Goal: Information Seeking & Learning: Find specific page/section

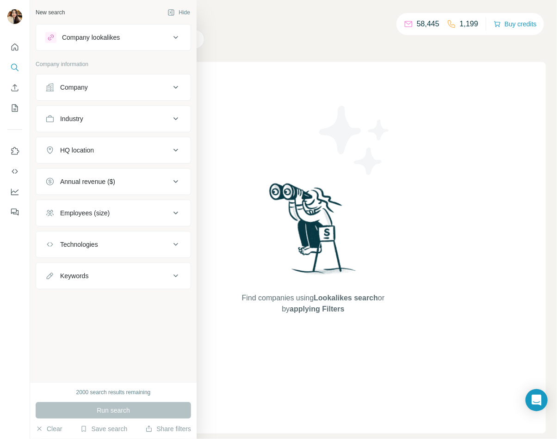
click at [57, 88] on div "Company" at bounding box center [107, 87] width 125 height 9
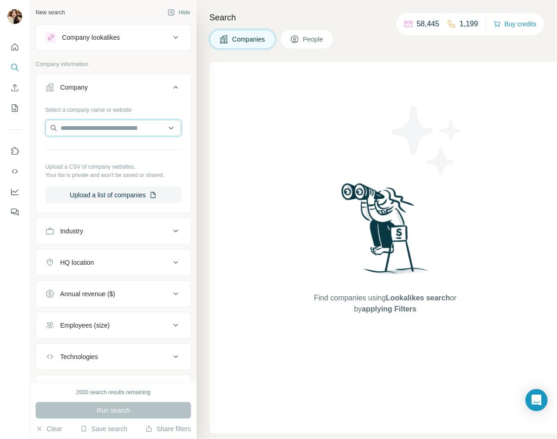
click at [78, 131] on input "text" at bounding box center [113, 128] width 136 height 17
paste input "**********"
type input "**********"
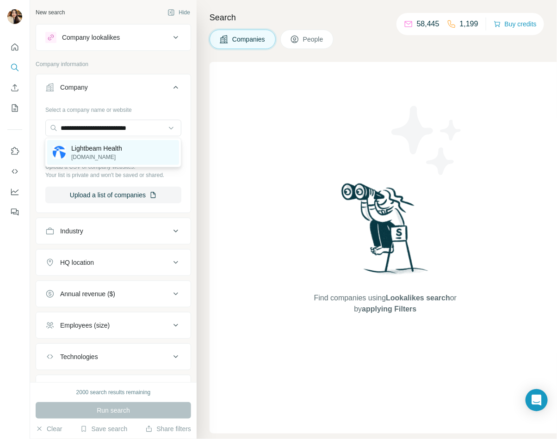
click at [132, 158] on div "Lightbeam Health [DOMAIN_NAME]" at bounding box center [113, 152] width 132 height 25
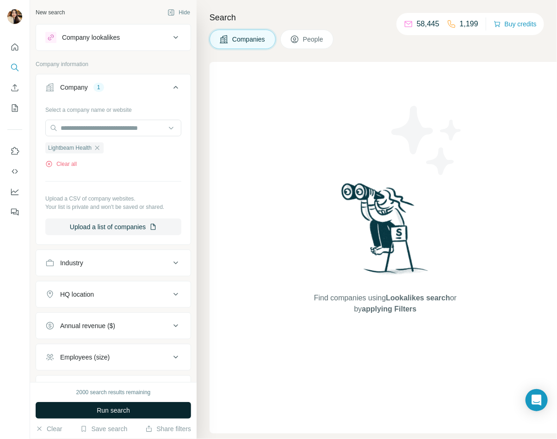
click at [103, 413] on span "Run search" at bounding box center [113, 410] width 33 height 9
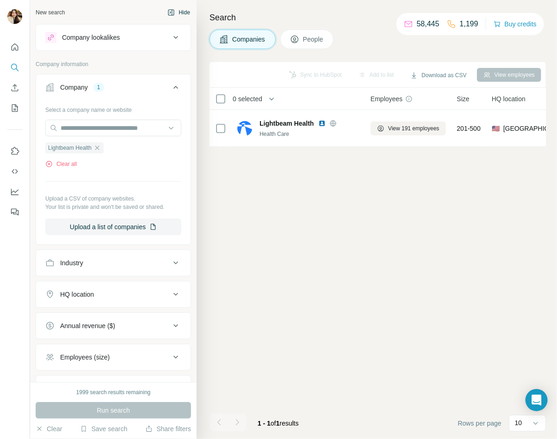
click at [186, 10] on button "Hide" at bounding box center [179, 13] width 36 height 14
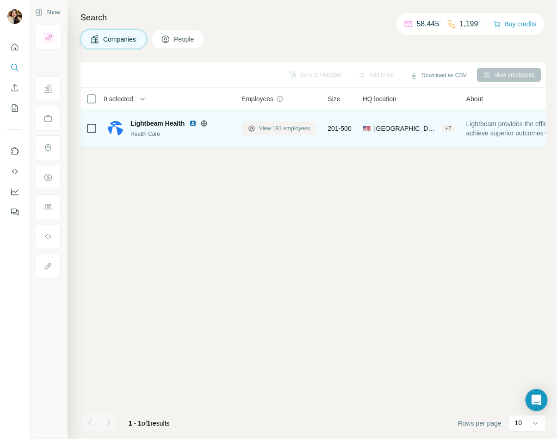
click at [279, 126] on span "View 191 employees" at bounding box center [284, 128] width 51 height 8
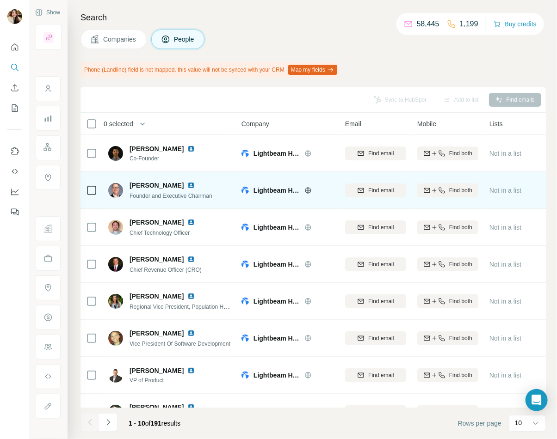
click at [96, 189] on icon at bounding box center [91, 190] width 11 height 11
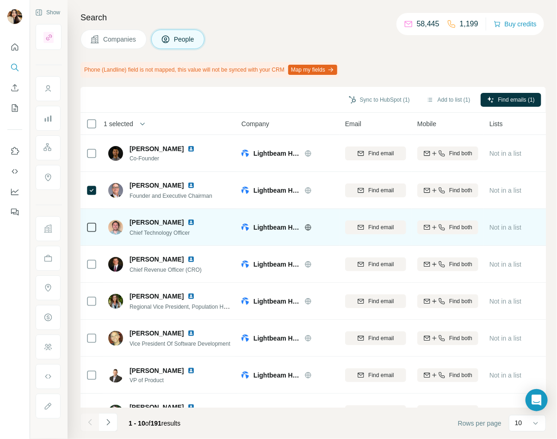
click at [96, 232] on div at bounding box center [91, 227] width 11 height 25
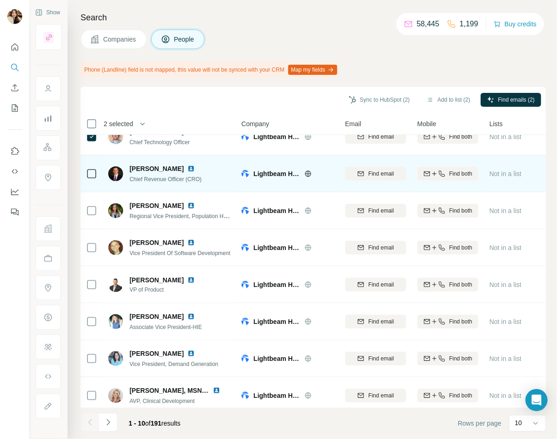
scroll to position [96, 0]
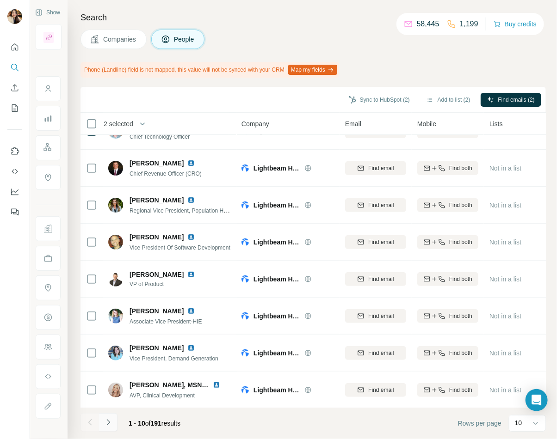
click at [112, 425] on icon "Navigate to next page" at bounding box center [108, 422] width 9 height 9
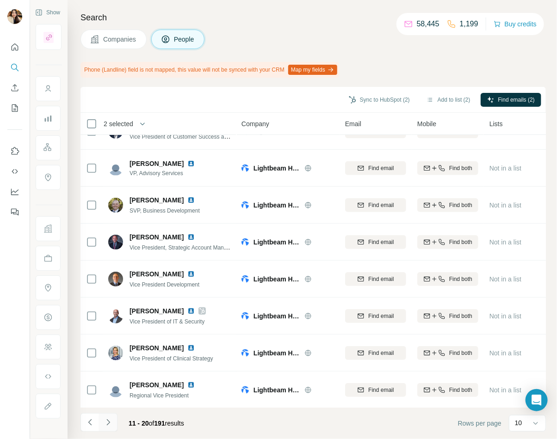
click at [106, 423] on icon "Navigate to next page" at bounding box center [108, 422] width 9 height 9
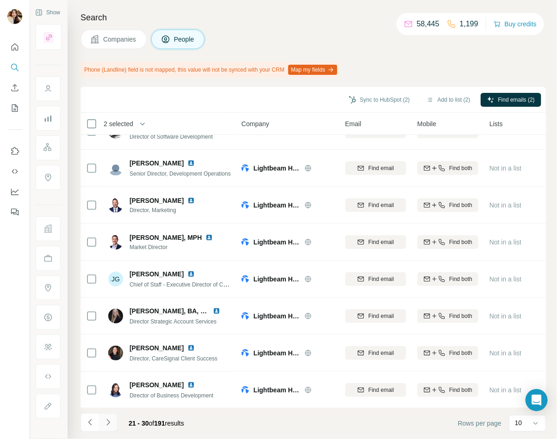
click at [109, 427] on icon "Navigate to next page" at bounding box center [108, 422] width 9 height 9
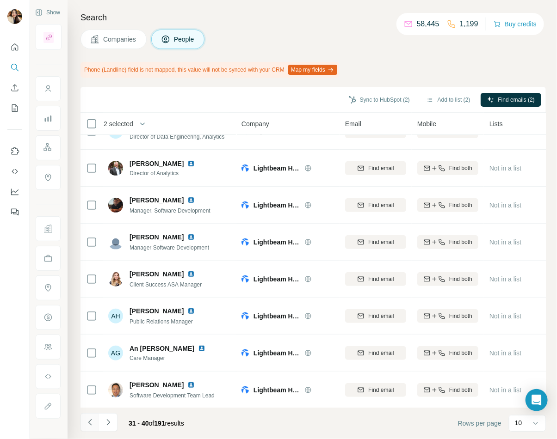
click at [88, 425] on icon "Navigate to previous page" at bounding box center [90, 422] width 9 height 9
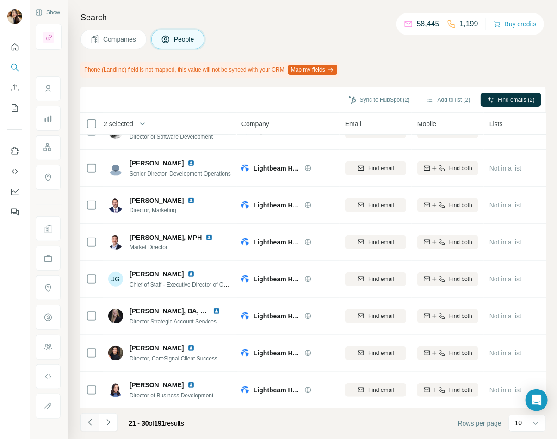
click at [88, 424] on icon "Navigate to previous page" at bounding box center [90, 422] width 9 height 9
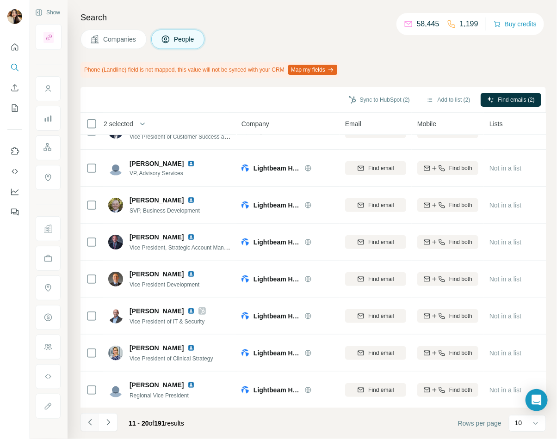
click at [88, 423] on icon "Navigate to previous page" at bounding box center [89, 423] width 3 height 6
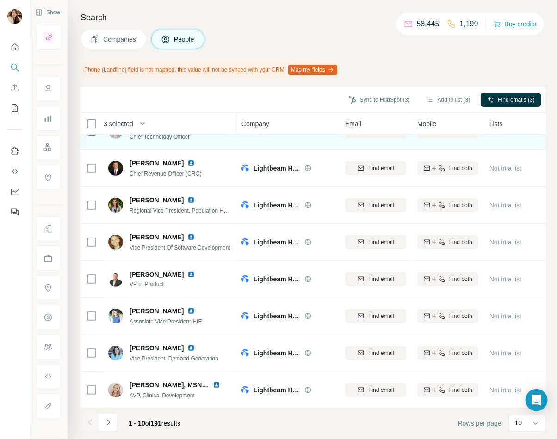
scroll to position [0, 0]
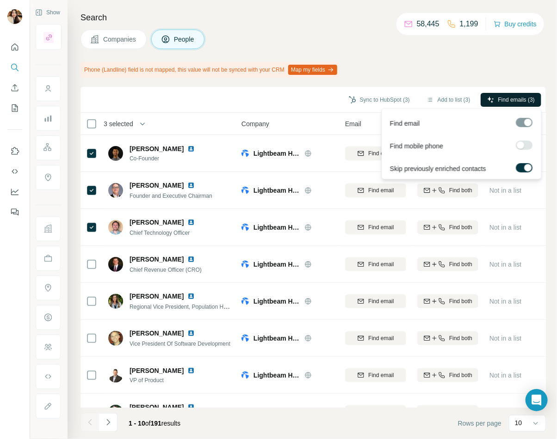
click at [523, 99] on span "Find emails (3)" at bounding box center [516, 100] width 37 height 8
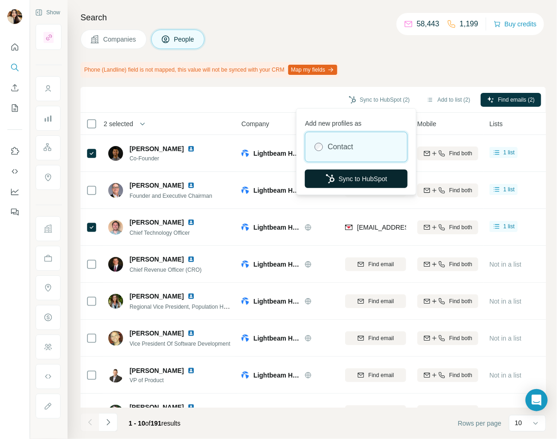
click at [343, 180] on button "Sync to HubSpot" at bounding box center [356, 179] width 103 height 19
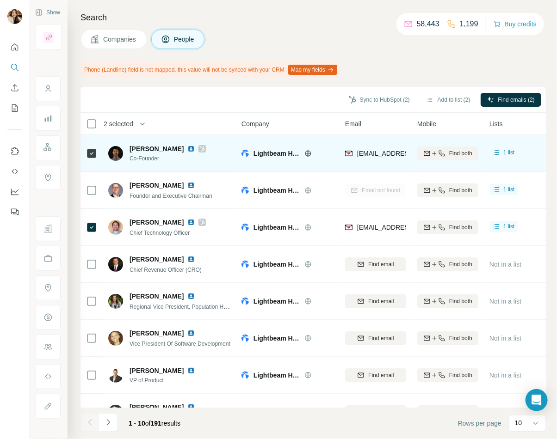
click at [199, 148] on icon at bounding box center [202, 148] width 6 height 7
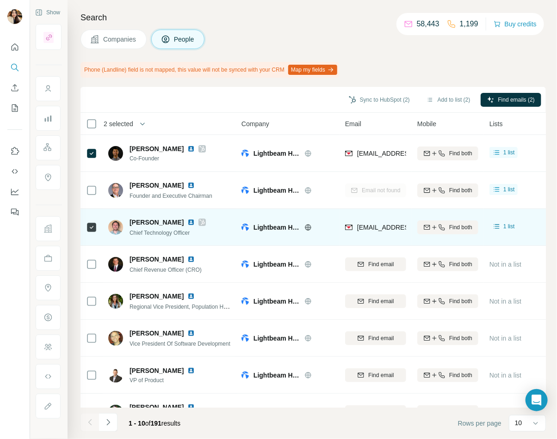
click at [199, 219] on icon at bounding box center [202, 222] width 6 height 7
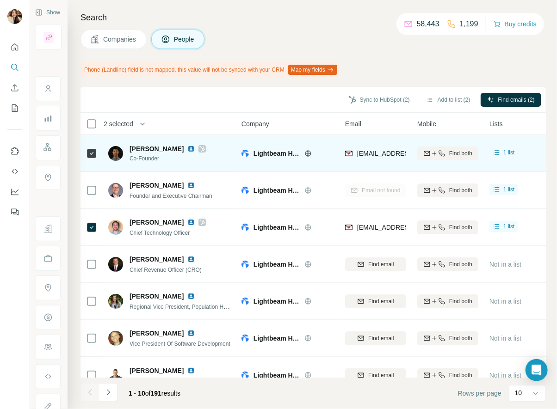
click at [199, 148] on icon at bounding box center [202, 148] width 6 height 7
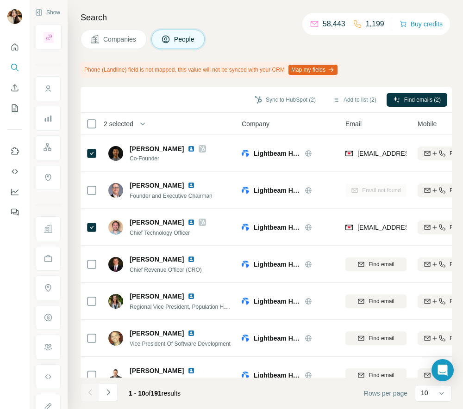
click at [124, 37] on span "Companies" at bounding box center [120, 39] width 34 height 9
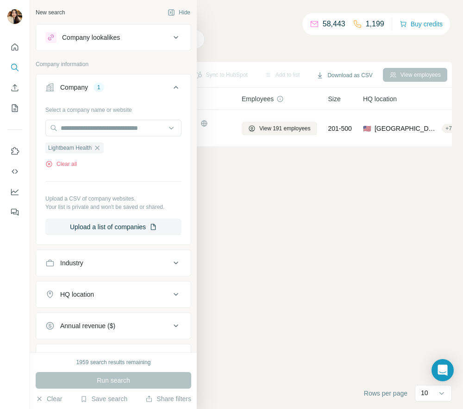
click at [114, 87] on div "Company 1" at bounding box center [107, 87] width 125 height 9
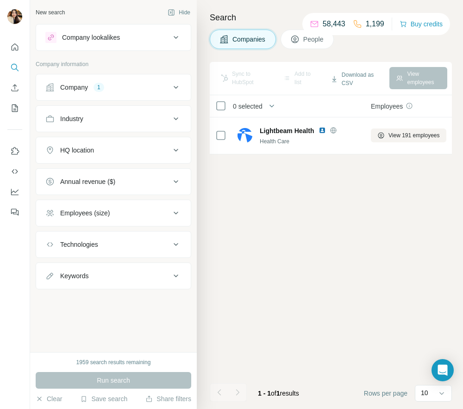
click at [114, 87] on div "Company 1" at bounding box center [107, 87] width 125 height 9
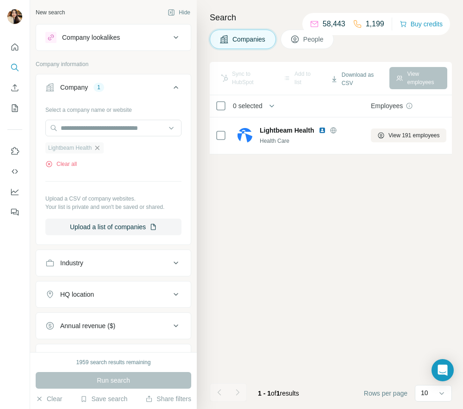
click at [101, 148] on icon "button" at bounding box center [96, 147] width 7 height 7
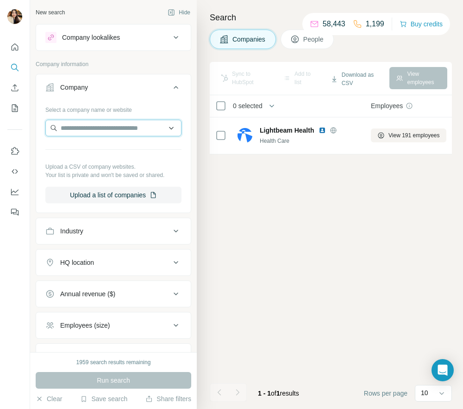
click at [97, 130] on input "text" at bounding box center [113, 128] width 136 height 17
paste input "**********"
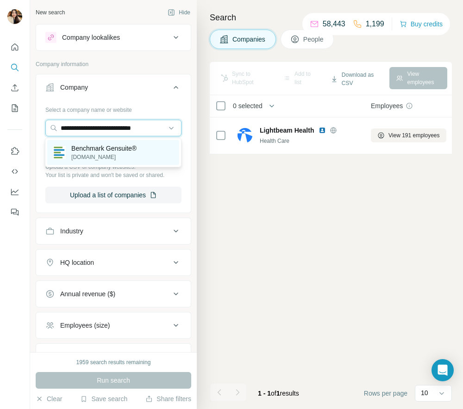
type input "**********"
click at [104, 150] on p "Benchmark Gensuite®" at bounding box center [103, 148] width 65 height 9
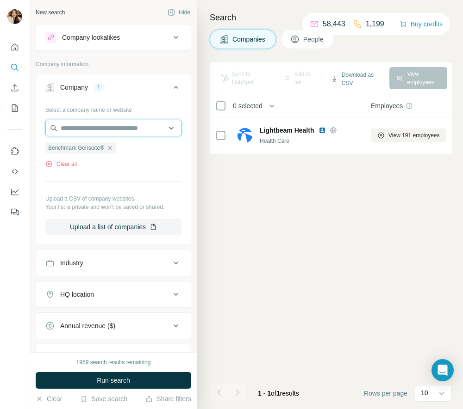
click at [131, 129] on input "text" at bounding box center [113, 128] width 136 height 17
paste input "**********"
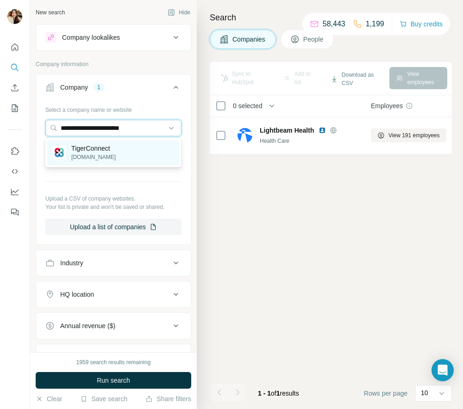
type input "**********"
click at [133, 151] on div "TigerConnect [DOMAIN_NAME]" at bounding box center [113, 152] width 132 height 25
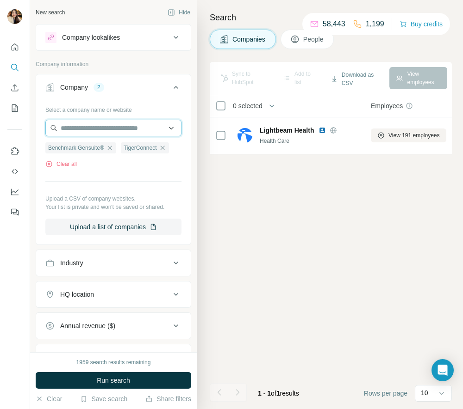
click at [120, 126] on input "text" at bounding box center [113, 128] width 136 height 17
paste input "**********"
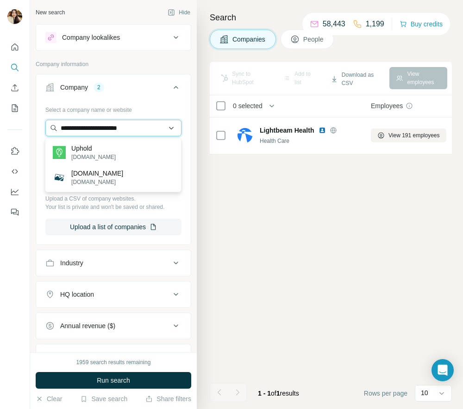
type input "**********"
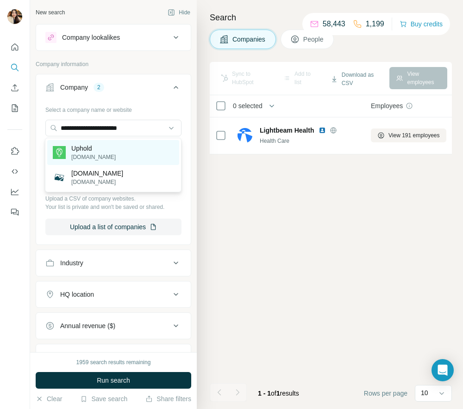
click at [98, 148] on p "Uphold" at bounding box center [93, 148] width 44 height 9
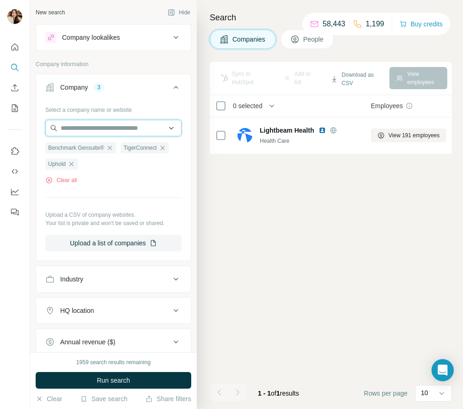
click at [111, 129] on input "text" at bounding box center [113, 128] width 136 height 17
paste input "**********"
type input "**********"
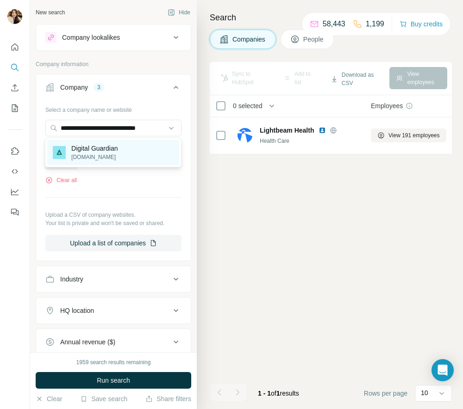
click at [117, 153] on p "[DOMAIN_NAME]" at bounding box center [94, 157] width 46 height 8
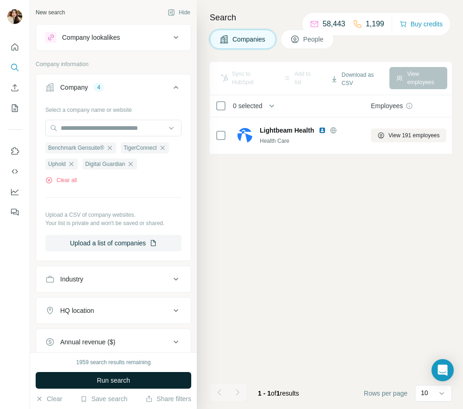
click at [111, 381] on span "Run search" at bounding box center [113, 380] width 33 height 9
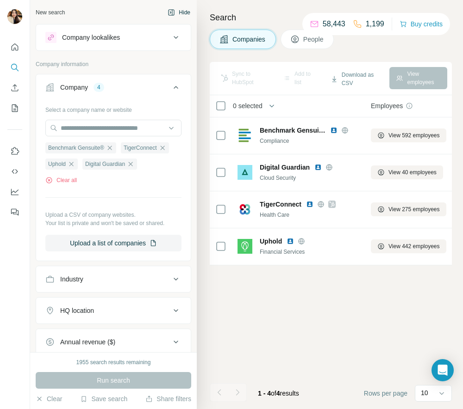
click at [182, 10] on button "Hide" at bounding box center [179, 13] width 36 height 14
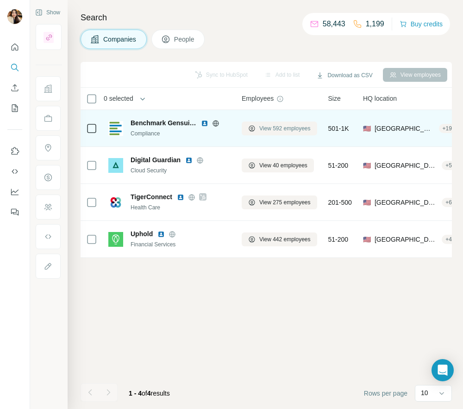
click at [278, 132] on span "View 592 employees" at bounding box center [284, 128] width 51 height 8
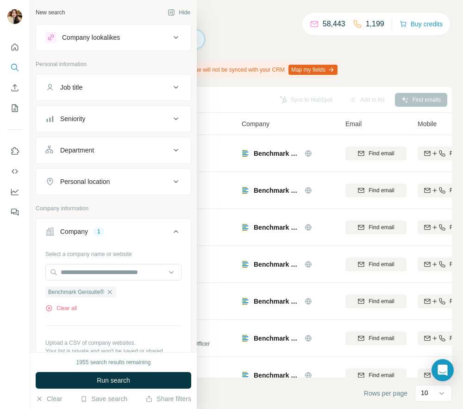
click at [86, 83] on div "Job title" at bounding box center [107, 87] width 125 height 9
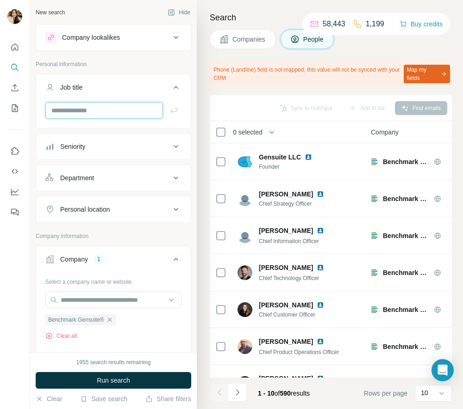
click at [79, 111] on input "text" at bounding box center [103, 110] width 117 height 17
type input "*******"
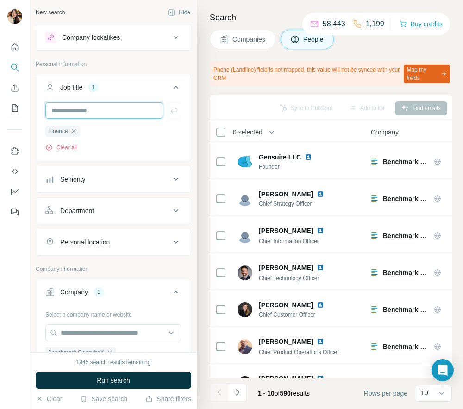
click at [102, 108] on input "text" at bounding box center [103, 110] width 117 height 17
click at [101, 114] on input "text" at bounding box center [103, 110] width 117 height 17
type input "**********"
click at [106, 112] on input "text" at bounding box center [103, 110] width 117 height 17
click at [113, 109] on input "text" at bounding box center [103, 110] width 117 height 17
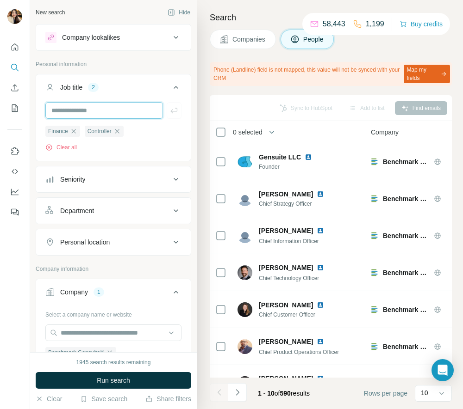
type input "**********"
click at [117, 108] on input "text" at bounding box center [103, 110] width 117 height 17
type input "*******"
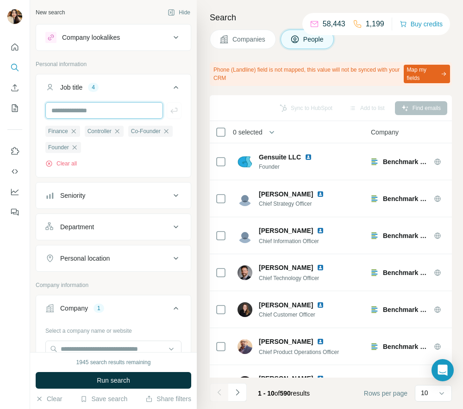
click at [108, 115] on input "text" at bounding box center [103, 110] width 117 height 17
type input "**********"
click at [108, 110] on input "text" at bounding box center [103, 110] width 117 height 17
type input "*********"
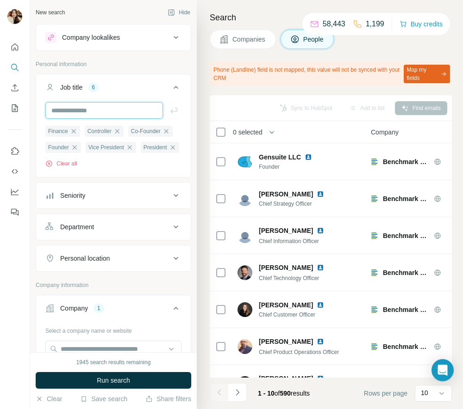
click at [111, 108] on input "text" at bounding box center [103, 110] width 117 height 17
click at [111, 109] on input "text" at bounding box center [103, 110] width 117 height 17
type input "*********"
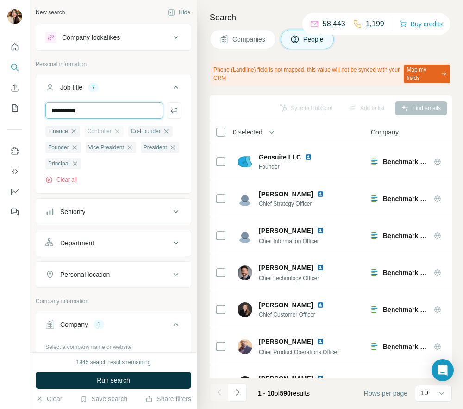
type input "**********"
type input "***"
type input "**********"
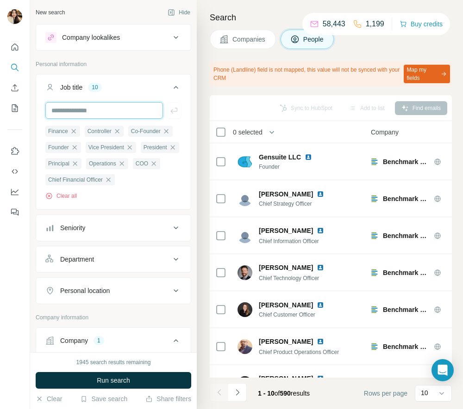
click at [108, 104] on input "text" at bounding box center [103, 110] width 117 height 17
type input "*"
type input "**********"
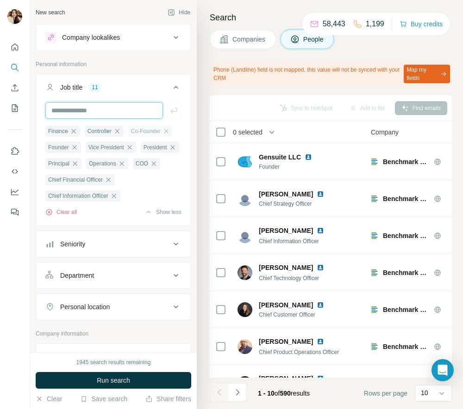
type input "*"
type input "***"
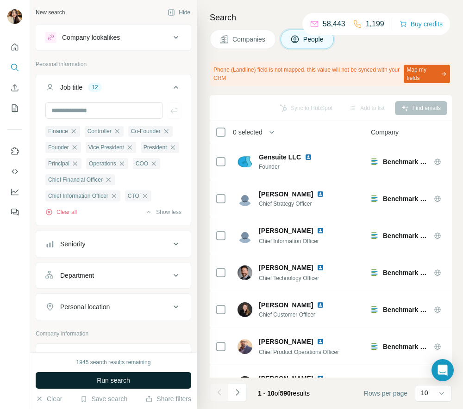
click at [117, 381] on span "Run search" at bounding box center [113, 380] width 33 height 9
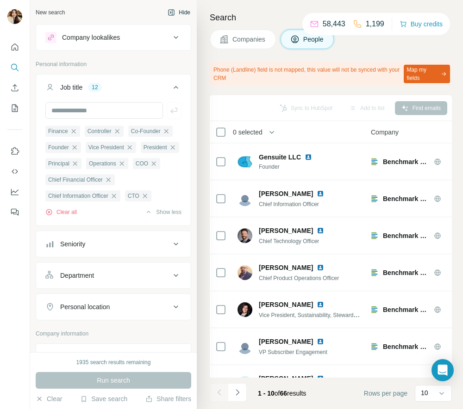
click at [184, 10] on button "Hide" at bounding box center [179, 13] width 36 height 14
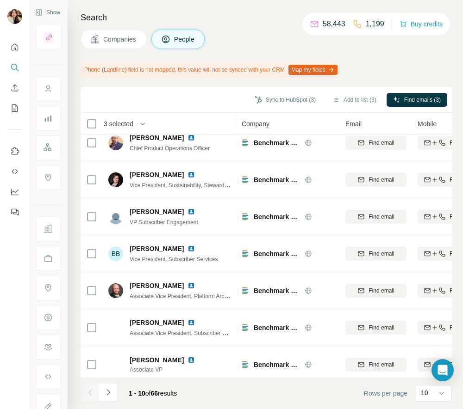
scroll to position [126, 0]
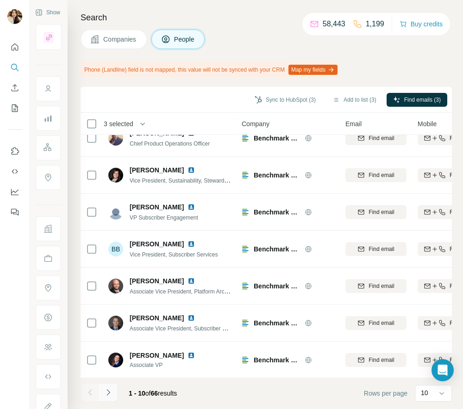
click at [107, 390] on icon "Navigate to next page" at bounding box center [107, 392] width 3 height 6
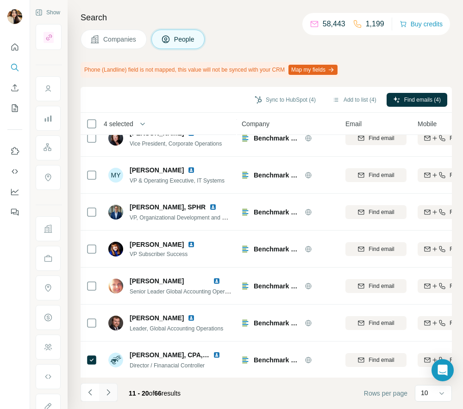
click at [104, 392] on icon "Navigate to next page" at bounding box center [108, 392] width 9 height 9
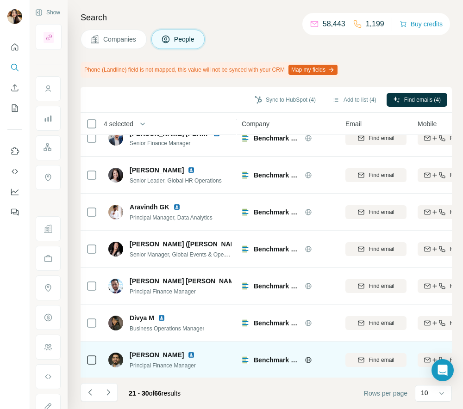
scroll to position [0, 0]
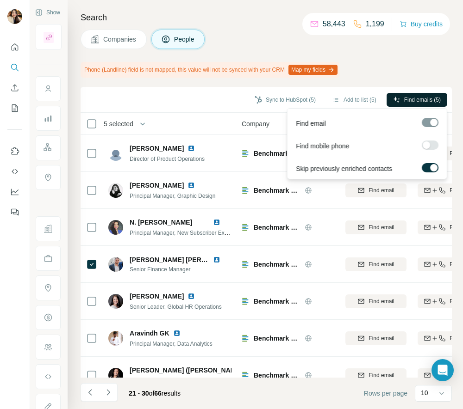
click at [404, 98] on span "Find emails (5)" at bounding box center [422, 100] width 37 height 8
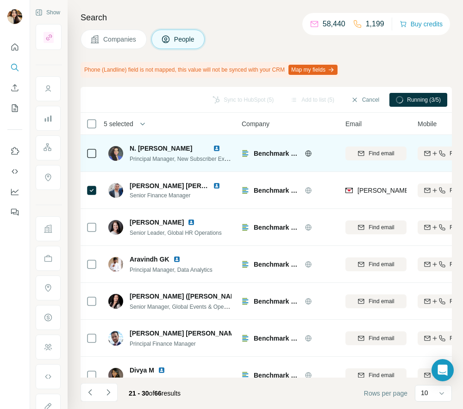
scroll to position [70, 0]
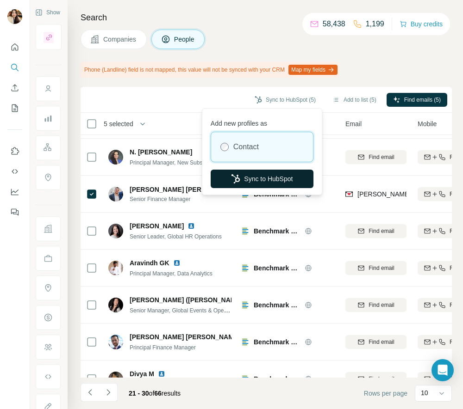
click at [277, 173] on button "Sync to HubSpot" at bounding box center [261, 179] width 103 height 19
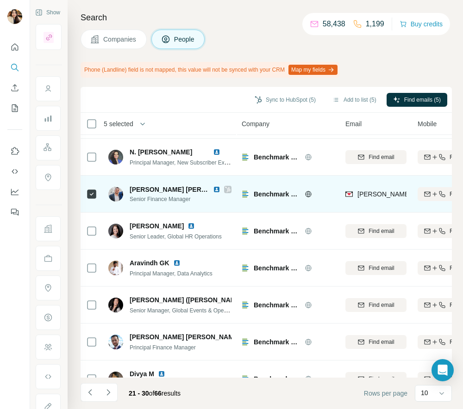
click at [230, 186] on icon at bounding box center [228, 189] width 6 height 7
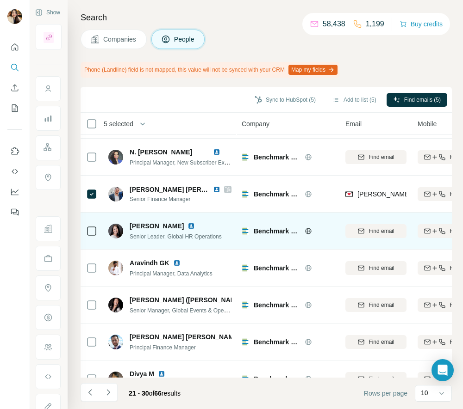
scroll to position [0, 0]
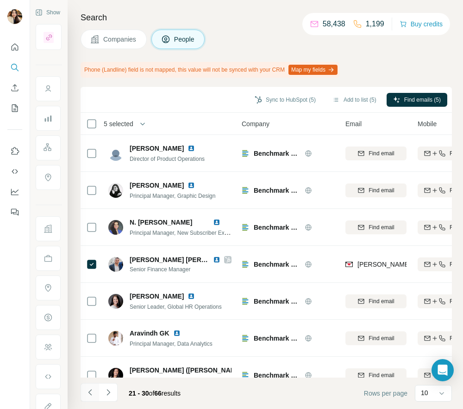
click at [92, 399] on button "Navigate to previous page" at bounding box center [89, 392] width 19 height 19
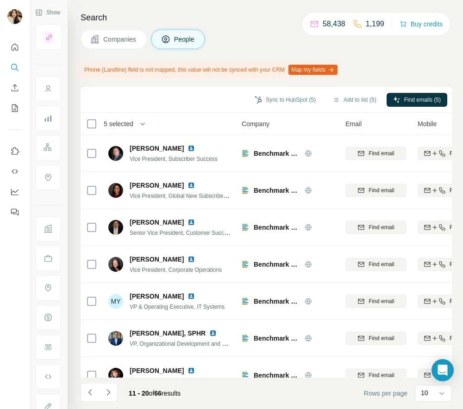
scroll to position [126, 0]
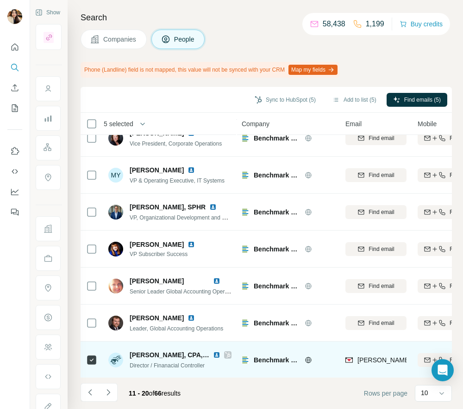
click at [227, 354] on icon at bounding box center [227, 355] width 5 height 6
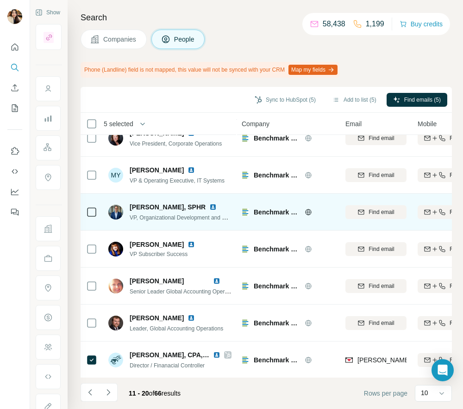
scroll to position [0, 0]
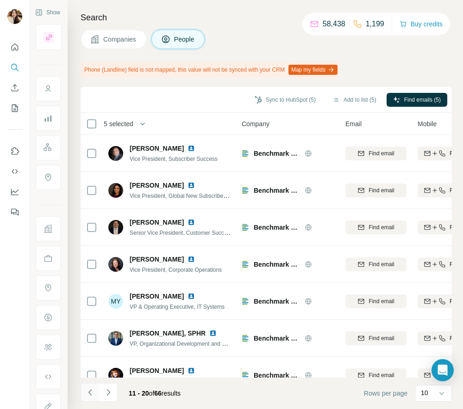
click at [87, 392] on icon "Navigate to previous page" at bounding box center [90, 392] width 9 height 9
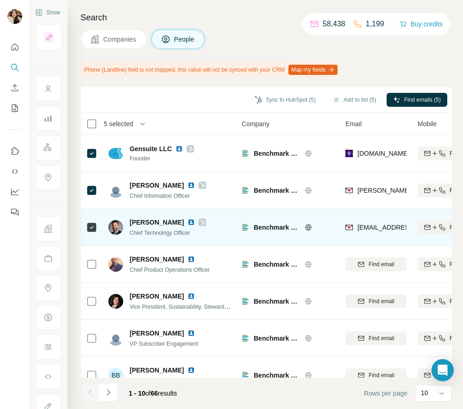
click at [199, 221] on icon at bounding box center [202, 222] width 6 height 7
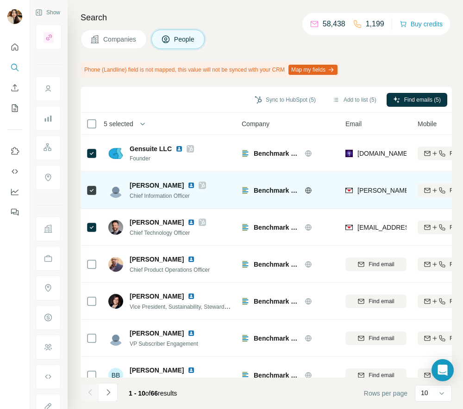
click at [199, 182] on icon at bounding box center [202, 185] width 6 height 7
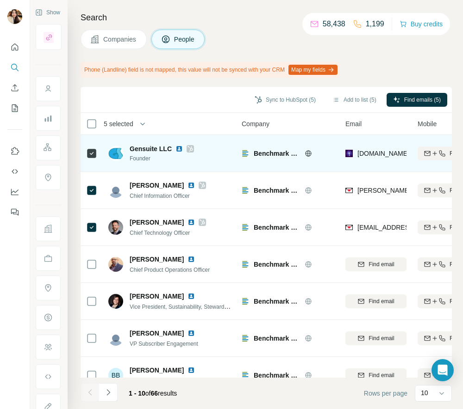
click at [188, 146] on icon at bounding box center [190, 148] width 6 height 7
click at [191, 150] on icon at bounding box center [190, 148] width 6 height 7
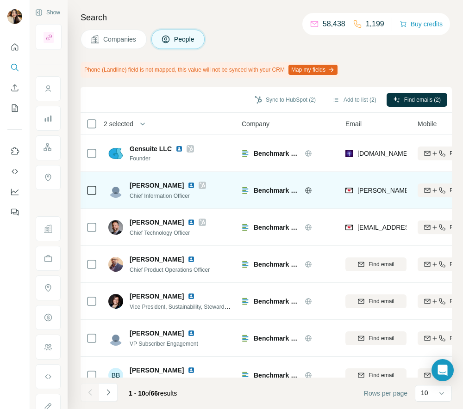
click at [200, 184] on icon at bounding box center [202, 186] width 5 height 6
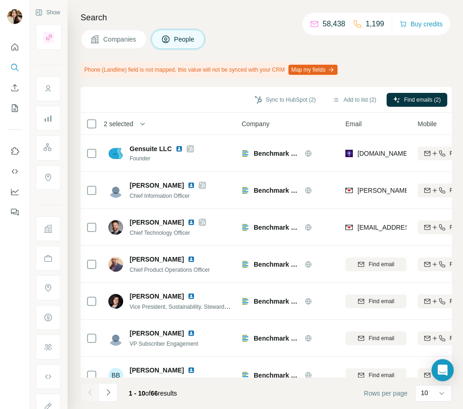
click at [135, 43] on span "Companies" at bounding box center [120, 39] width 34 height 9
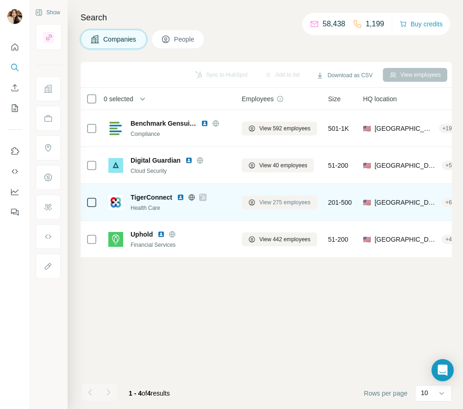
click at [279, 199] on span "View 275 employees" at bounding box center [284, 202] width 51 height 8
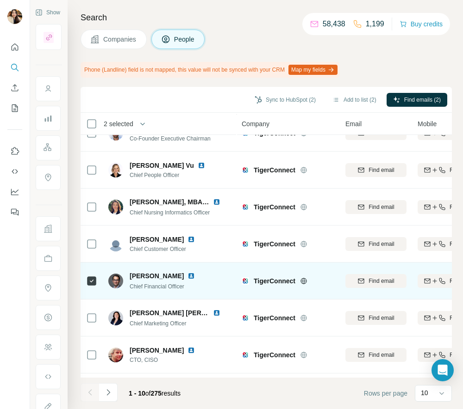
scroll to position [126, 0]
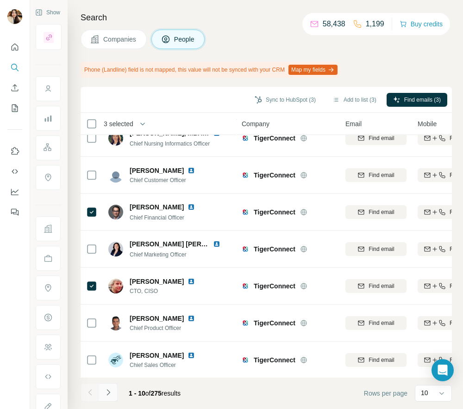
click at [105, 398] on button "Navigate to next page" at bounding box center [108, 392] width 19 height 19
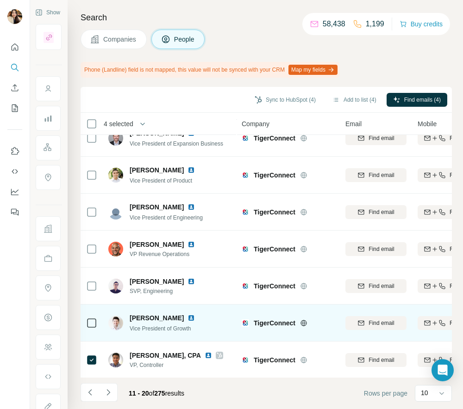
scroll to position [0, 0]
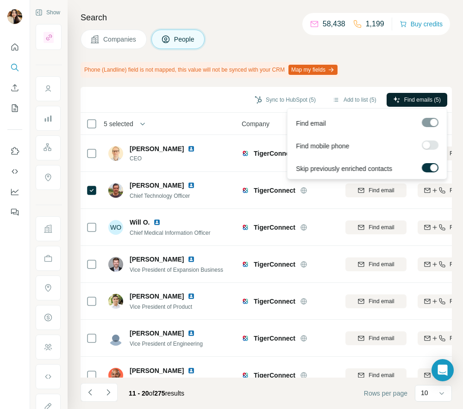
click at [404, 96] on span "Find emails (5)" at bounding box center [422, 100] width 37 height 8
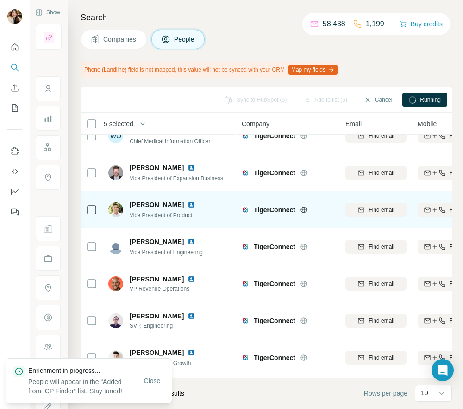
scroll to position [126, 0]
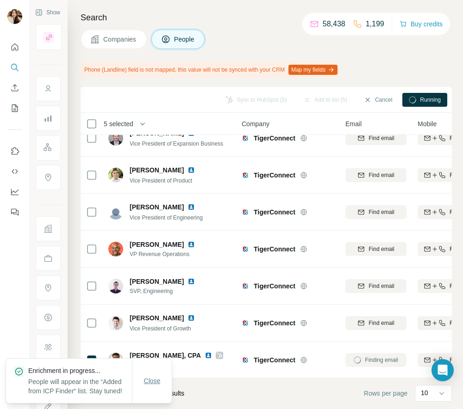
click at [155, 377] on span "Close" at bounding box center [152, 381] width 17 height 9
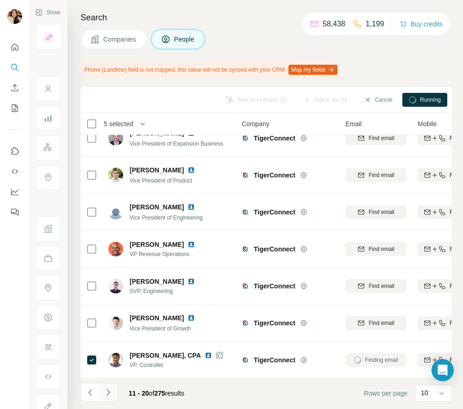
click at [107, 395] on icon "Navigate to next page" at bounding box center [107, 392] width 3 height 6
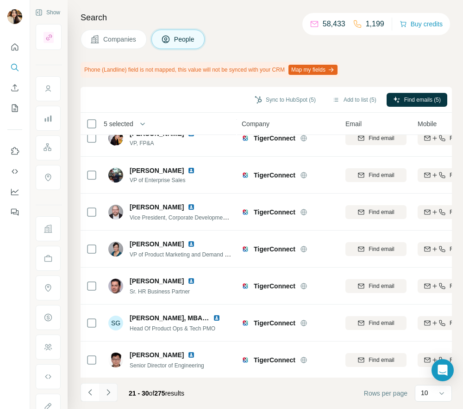
click at [105, 390] on icon "Navigate to next page" at bounding box center [108, 392] width 9 height 9
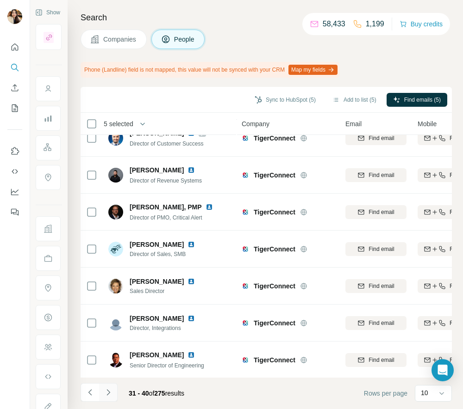
click at [105, 389] on icon "Navigate to next page" at bounding box center [108, 392] width 9 height 9
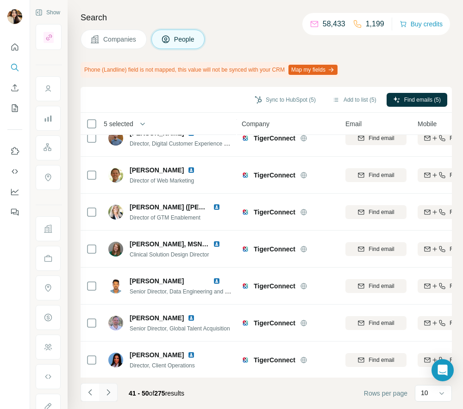
click at [105, 392] on icon "Navigate to next page" at bounding box center [108, 392] width 9 height 9
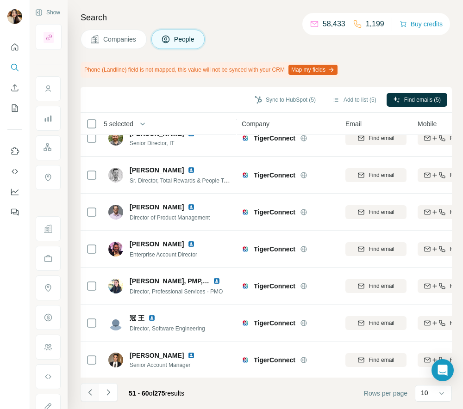
click at [86, 389] on icon "Navigate to previous page" at bounding box center [90, 392] width 9 height 9
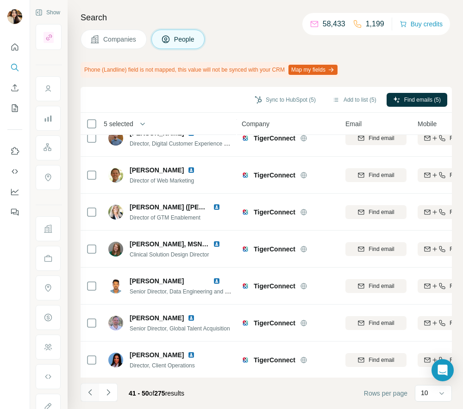
click at [87, 389] on icon "Navigate to previous page" at bounding box center [90, 392] width 9 height 9
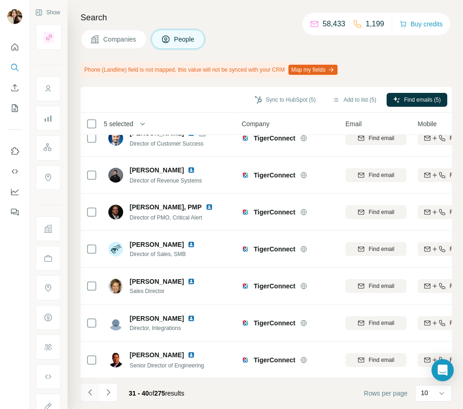
click at [87, 389] on icon "Navigate to previous page" at bounding box center [90, 392] width 9 height 9
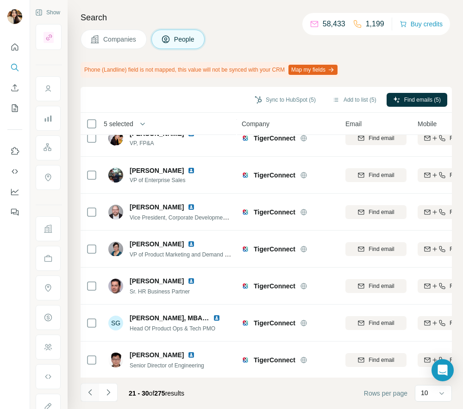
click at [87, 389] on icon "Navigate to previous page" at bounding box center [90, 392] width 9 height 9
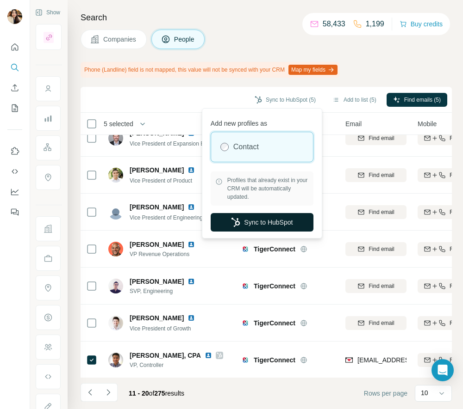
click at [245, 219] on button "Sync to HubSpot" at bounding box center [261, 222] width 103 height 19
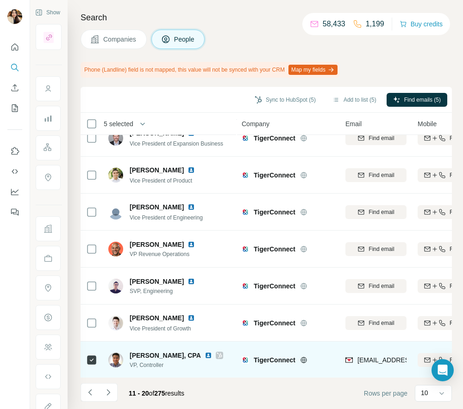
click at [216, 355] on icon at bounding box center [219, 355] width 6 height 7
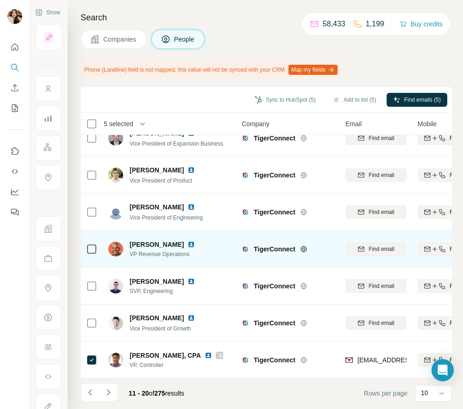
scroll to position [0, 0]
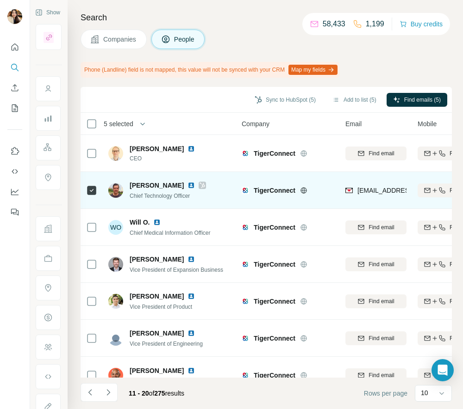
click at [199, 185] on icon at bounding box center [202, 185] width 6 height 7
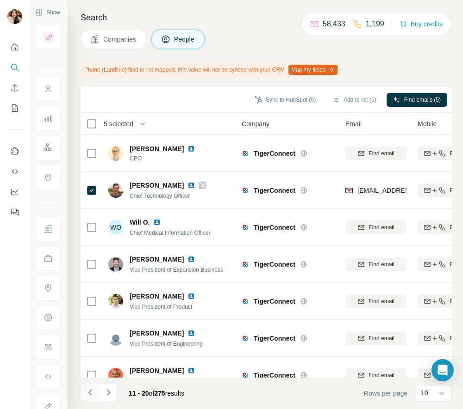
click at [92, 394] on icon "Navigate to previous page" at bounding box center [90, 392] width 9 height 9
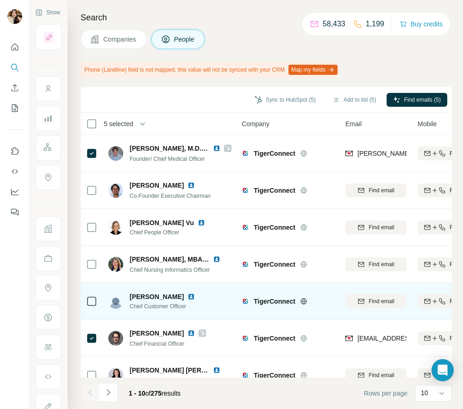
scroll to position [126, 0]
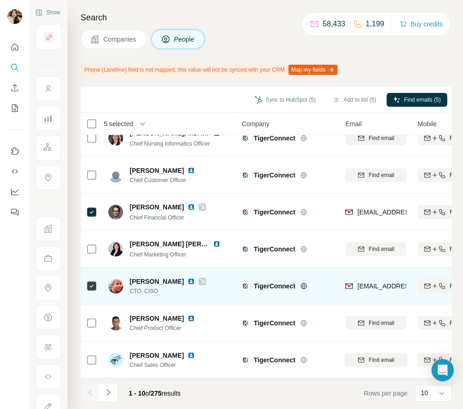
click at [202, 280] on icon at bounding box center [202, 282] width 5 height 6
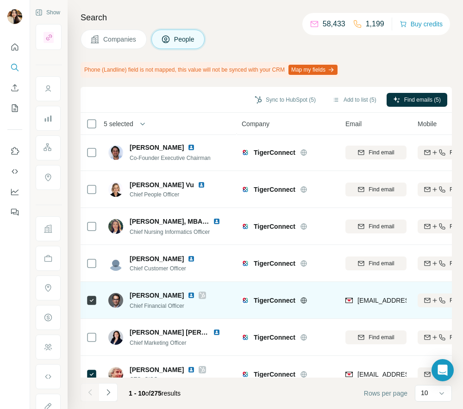
scroll to position [24, 0]
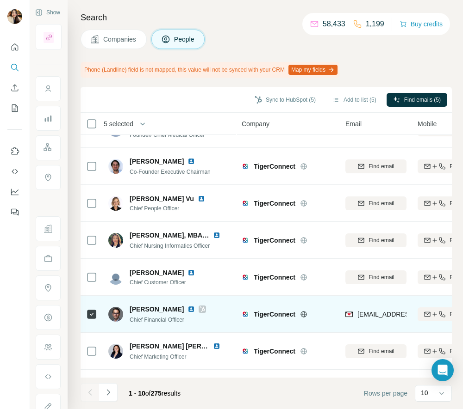
click at [204, 308] on icon at bounding box center [202, 310] width 5 height 6
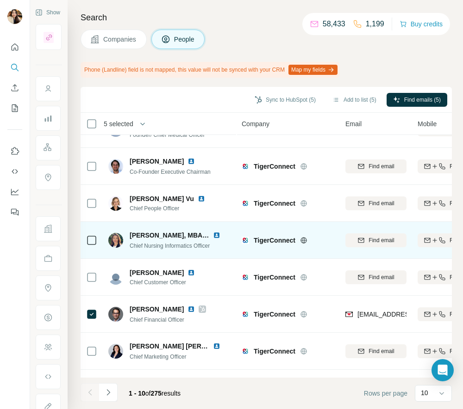
scroll to position [0, 0]
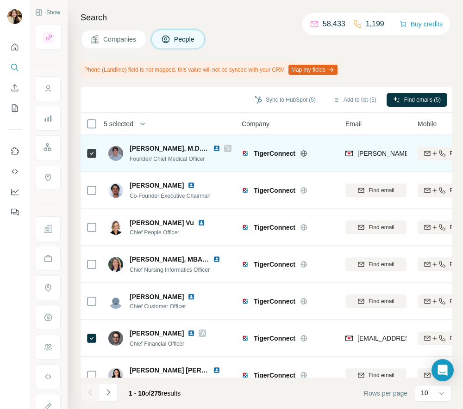
click at [228, 147] on icon at bounding box center [228, 148] width 6 height 7
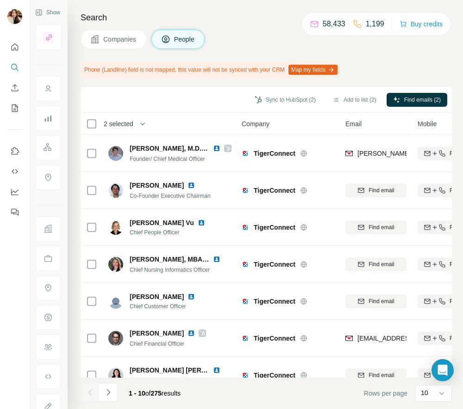
click at [124, 31] on button "Companies" at bounding box center [113, 39] width 66 height 19
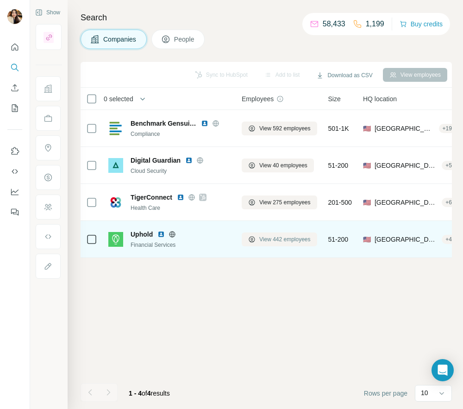
click at [262, 240] on span "View 442 employees" at bounding box center [284, 239] width 51 height 8
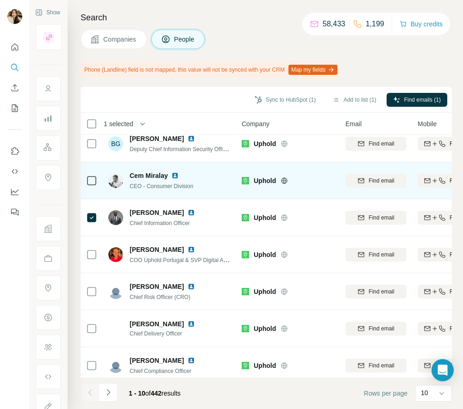
scroll to position [126, 0]
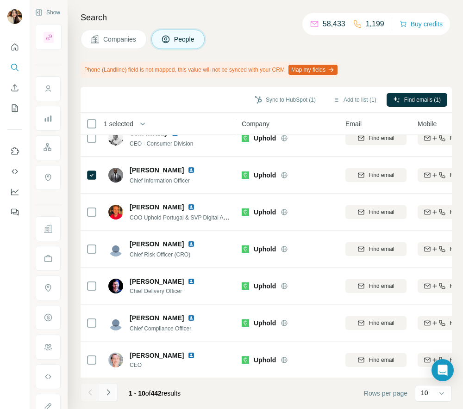
click at [115, 389] on button "Navigate to next page" at bounding box center [108, 392] width 19 height 19
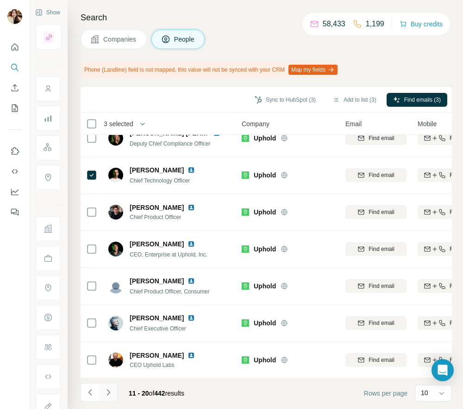
click at [108, 391] on icon "Navigate to next page" at bounding box center [108, 392] width 9 height 9
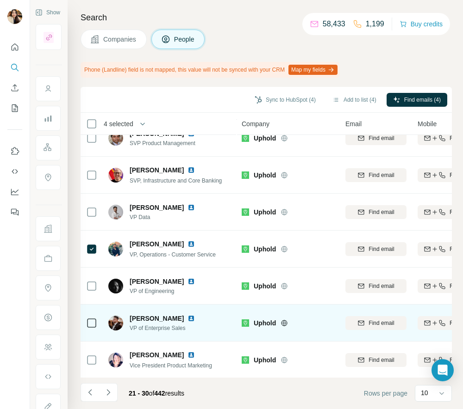
scroll to position [0, 0]
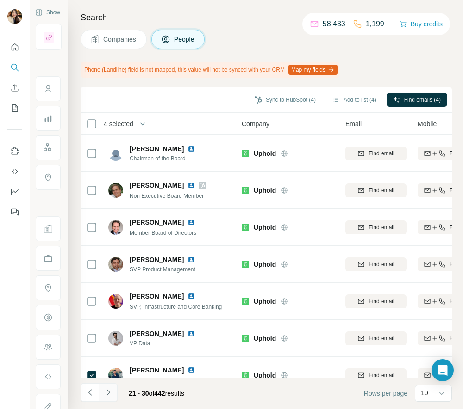
click at [109, 393] on icon "Navigate to next page" at bounding box center [108, 392] width 9 height 9
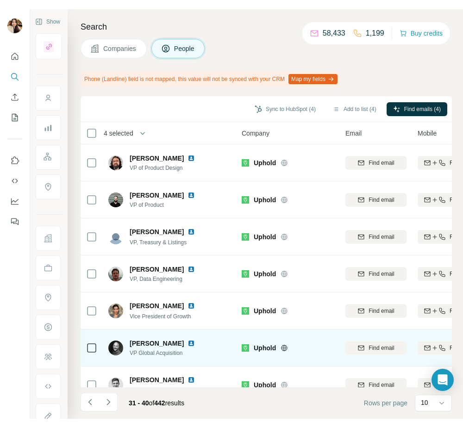
scroll to position [126, 0]
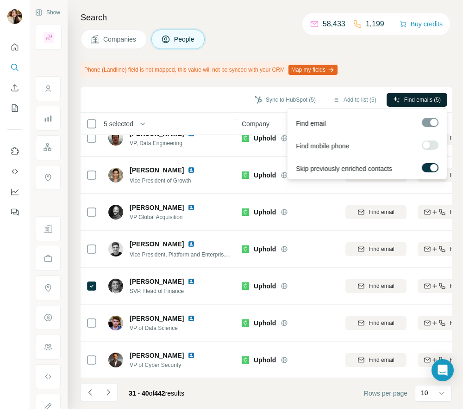
click at [406, 98] on span "Find emails (5)" at bounding box center [422, 100] width 37 height 8
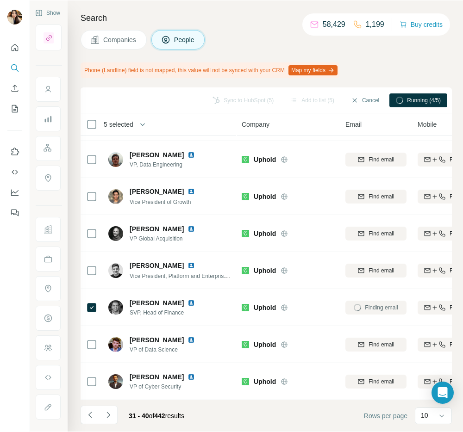
scroll to position [104, 0]
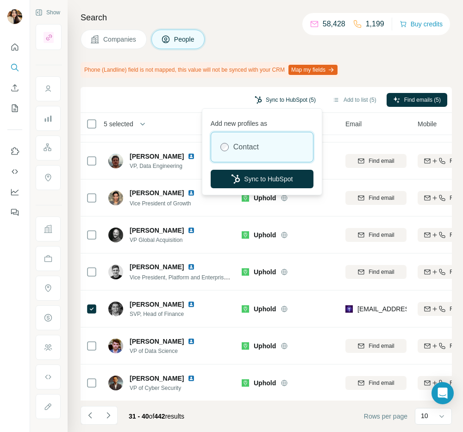
click at [265, 99] on button "Sync to HubSpot (5)" at bounding box center [285, 100] width 74 height 14
click at [252, 170] on button "Sync to HubSpot" at bounding box center [261, 179] width 103 height 19
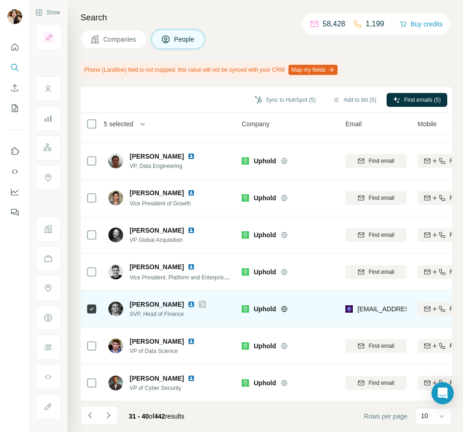
click at [200, 305] on icon at bounding box center [202, 305] width 5 height 6
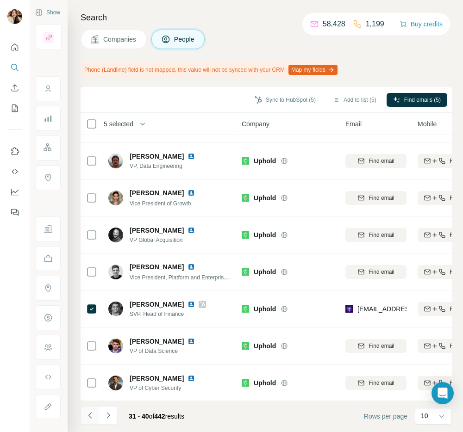
click at [91, 420] on icon "Navigate to previous page" at bounding box center [90, 415] width 9 height 9
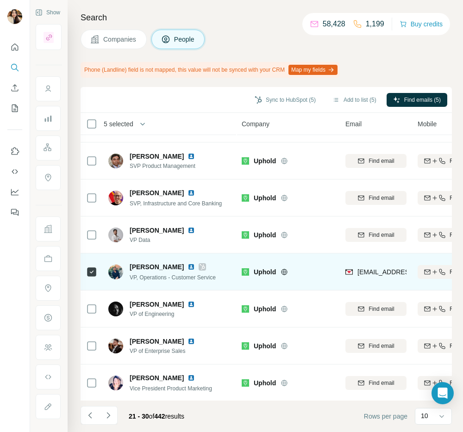
click at [199, 267] on icon at bounding box center [202, 266] width 6 height 7
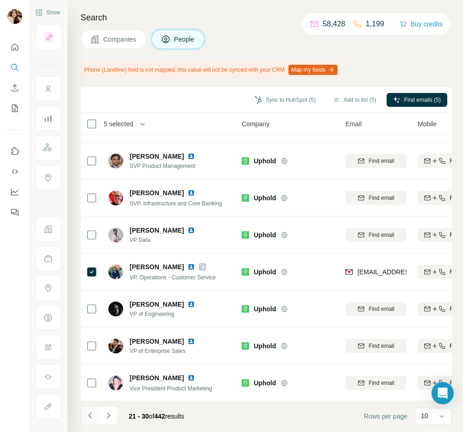
click at [90, 424] on button "Navigate to previous page" at bounding box center [89, 415] width 19 height 19
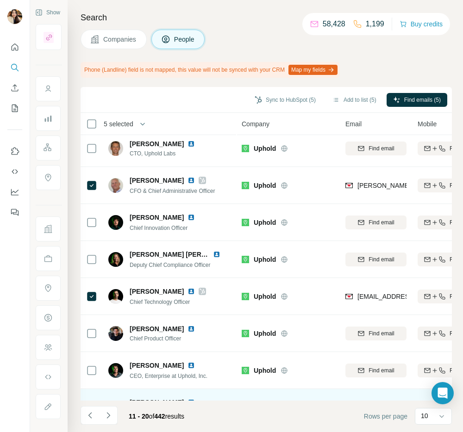
scroll to position [0, 0]
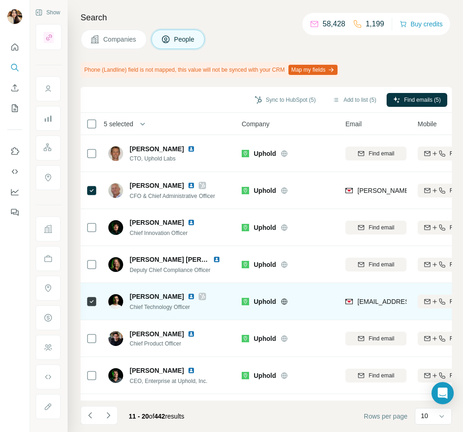
click at [199, 295] on icon at bounding box center [202, 296] width 6 height 7
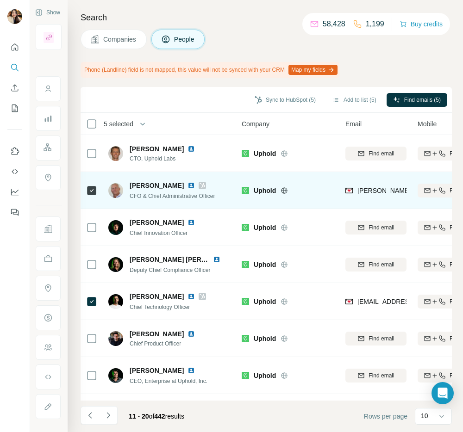
click at [199, 182] on icon at bounding box center [202, 185] width 6 height 7
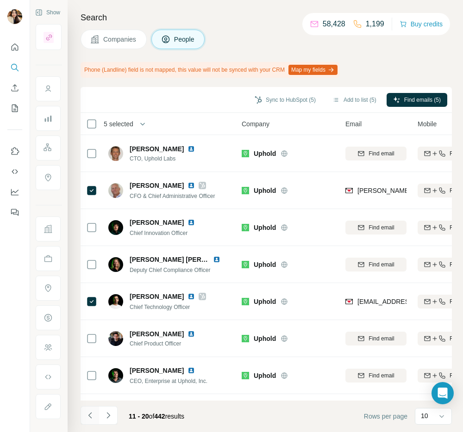
click at [92, 417] on icon "Navigate to previous page" at bounding box center [90, 415] width 9 height 9
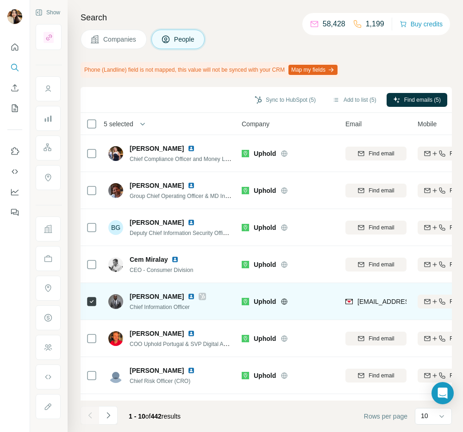
click at [205, 295] on icon at bounding box center [202, 296] width 6 height 7
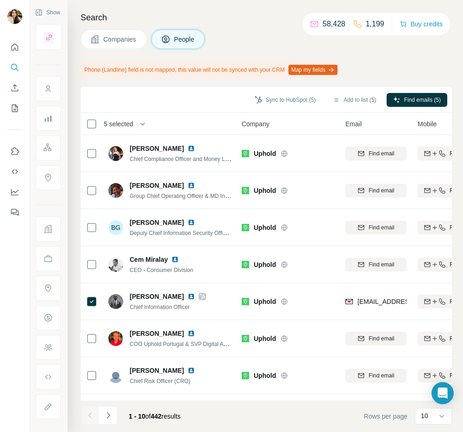
click at [113, 34] on button "Companies" at bounding box center [113, 39] width 66 height 19
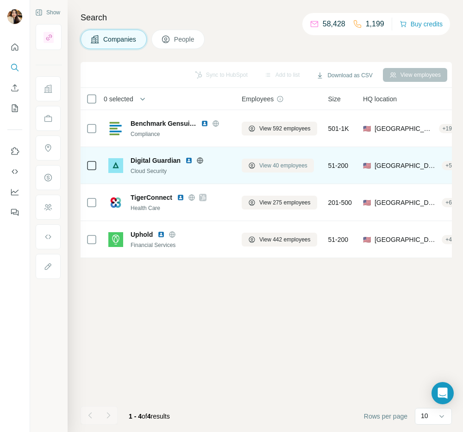
click at [300, 166] on span "View 40 employees" at bounding box center [283, 165] width 48 height 8
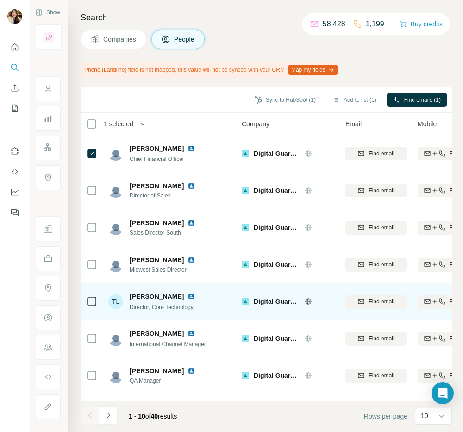
scroll to position [104, 0]
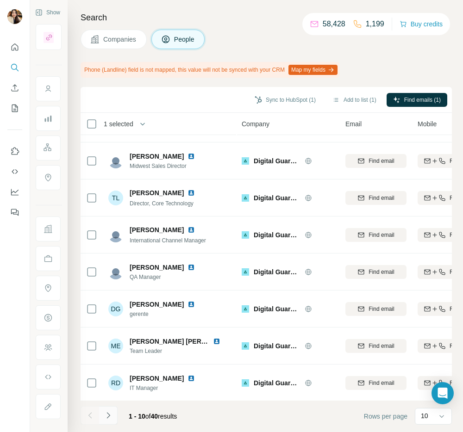
click at [108, 419] on icon "Navigate to next page" at bounding box center [108, 415] width 9 height 9
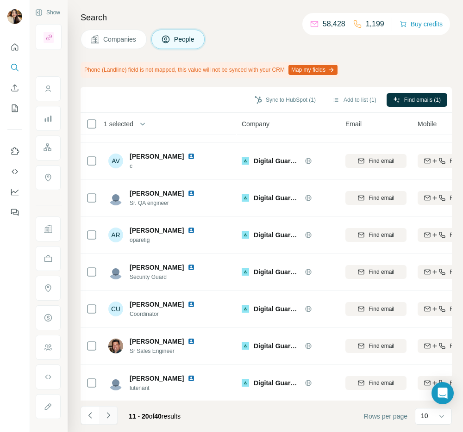
click at [105, 414] on icon "Navigate to next page" at bounding box center [108, 415] width 9 height 9
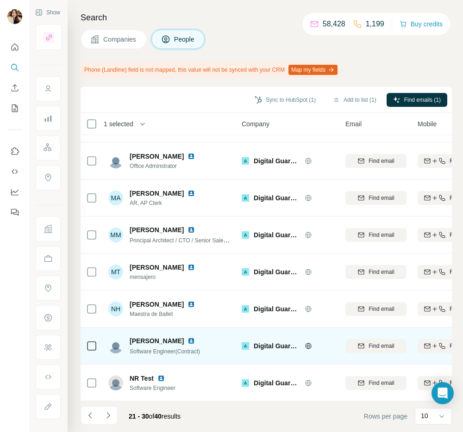
scroll to position [0, 0]
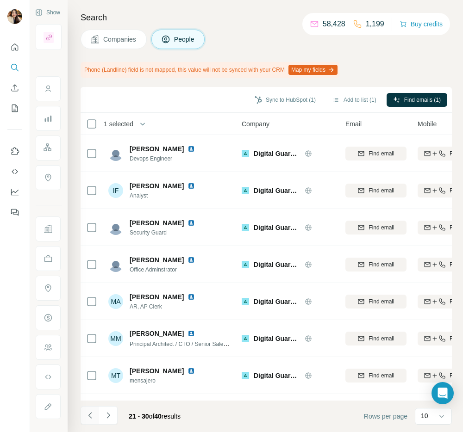
click at [90, 414] on icon "Navigate to previous page" at bounding box center [90, 415] width 9 height 9
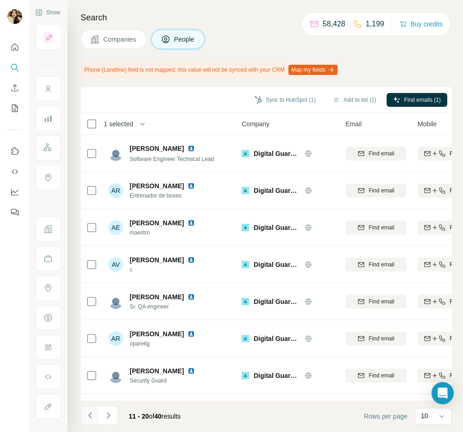
click at [90, 418] on icon "Navigate to previous page" at bounding box center [89, 415] width 3 height 6
click at [90, 418] on div at bounding box center [89, 415] width 19 height 19
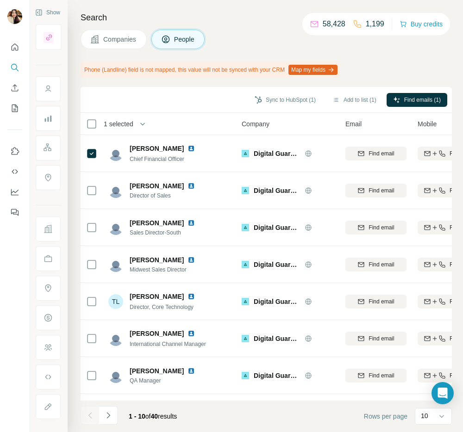
click at [93, 416] on div at bounding box center [89, 415] width 19 height 19
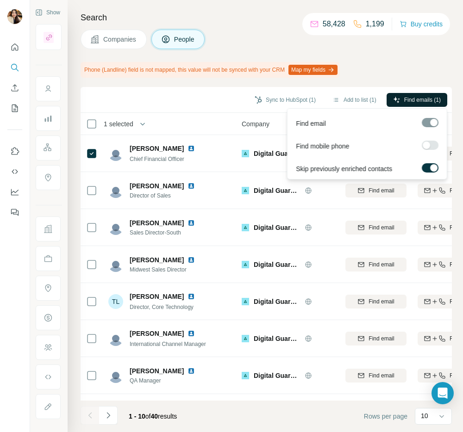
click at [413, 94] on button "Find emails (1)" at bounding box center [416, 100] width 61 height 14
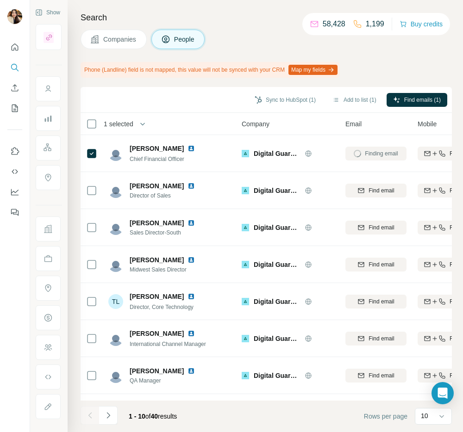
click at [236, 59] on div "Search Companies People Phone (Landline) field is not mapped, this value will n…" at bounding box center [265, 216] width 395 height 432
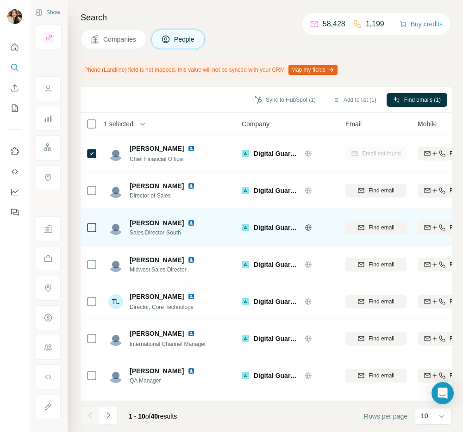
scroll to position [104, 0]
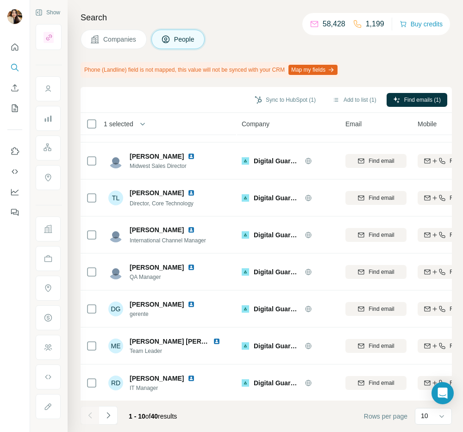
click at [130, 42] on span "Companies" at bounding box center [120, 39] width 34 height 9
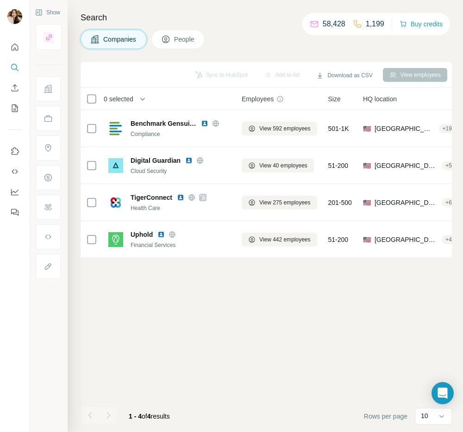
scroll to position [0, 0]
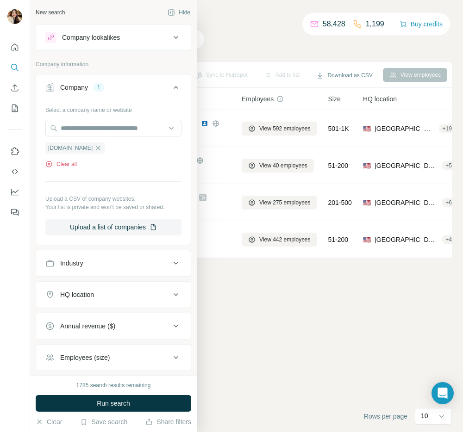
click at [67, 161] on button "Clear all" at bounding box center [60, 164] width 31 height 8
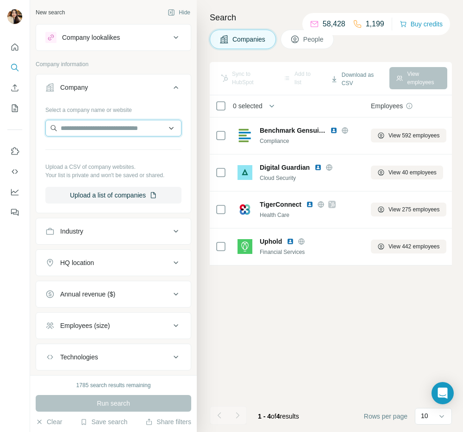
click at [122, 130] on input "text" at bounding box center [113, 128] width 136 height 17
paste input "**********"
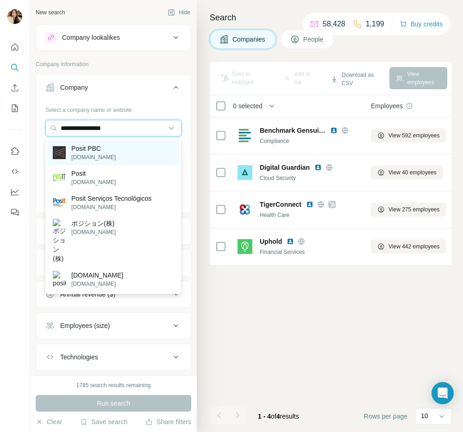
type input "**********"
click at [120, 148] on div "Posit PBC [DOMAIN_NAME]" at bounding box center [113, 152] width 132 height 25
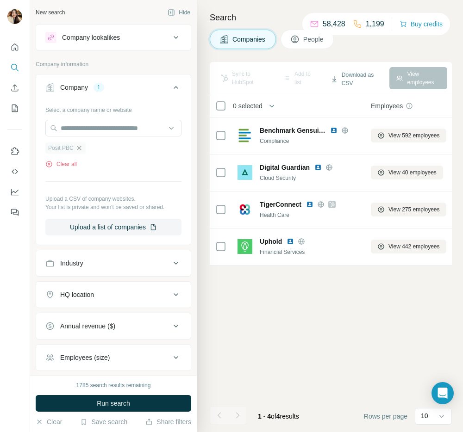
click at [79, 149] on icon "button" at bounding box center [78, 147] width 7 height 7
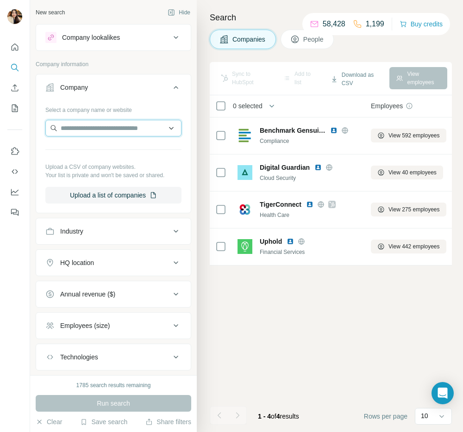
click at [79, 128] on input "text" at bounding box center [113, 128] width 136 height 17
paste input "**********"
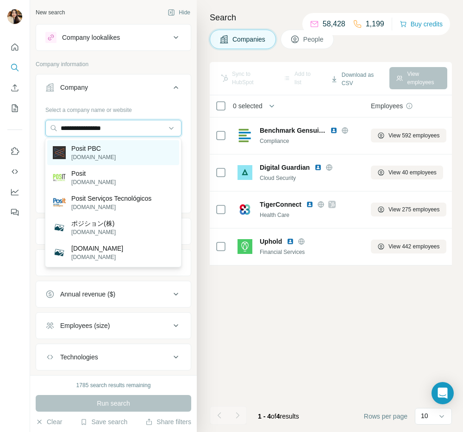
type input "**********"
click at [93, 150] on p "Posit PBC" at bounding box center [93, 148] width 44 height 9
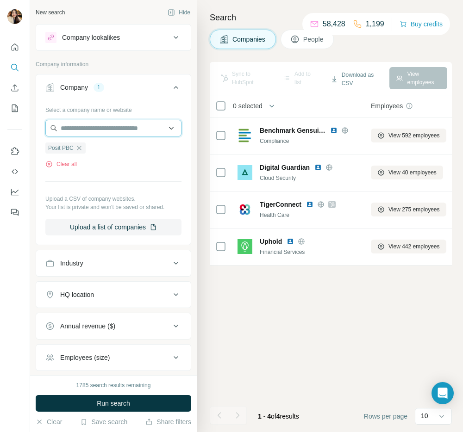
click at [111, 123] on input "text" at bounding box center [113, 128] width 136 height 17
paste input "**********"
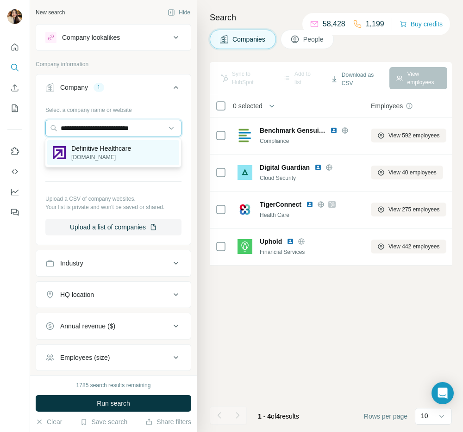
type input "**********"
click at [111, 152] on p "Definitive Healthcare" at bounding box center [101, 148] width 60 height 9
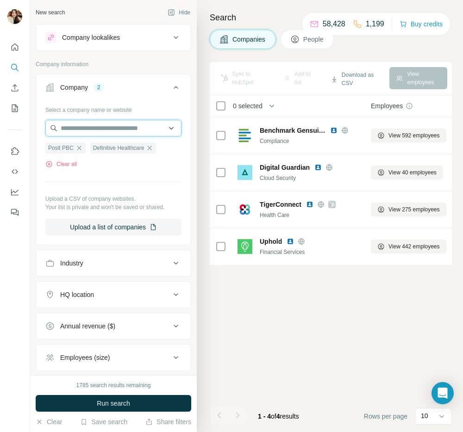
click at [102, 126] on input "text" at bounding box center [113, 128] width 136 height 17
paste input "**********"
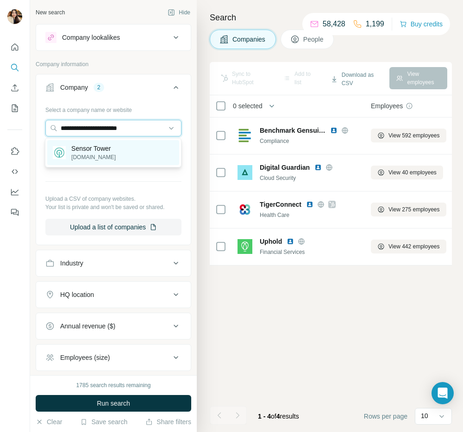
type input "**********"
click at [104, 154] on p "[DOMAIN_NAME]" at bounding box center [93, 157] width 44 height 8
